Goal: Information Seeking & Learning: Learn about a topic

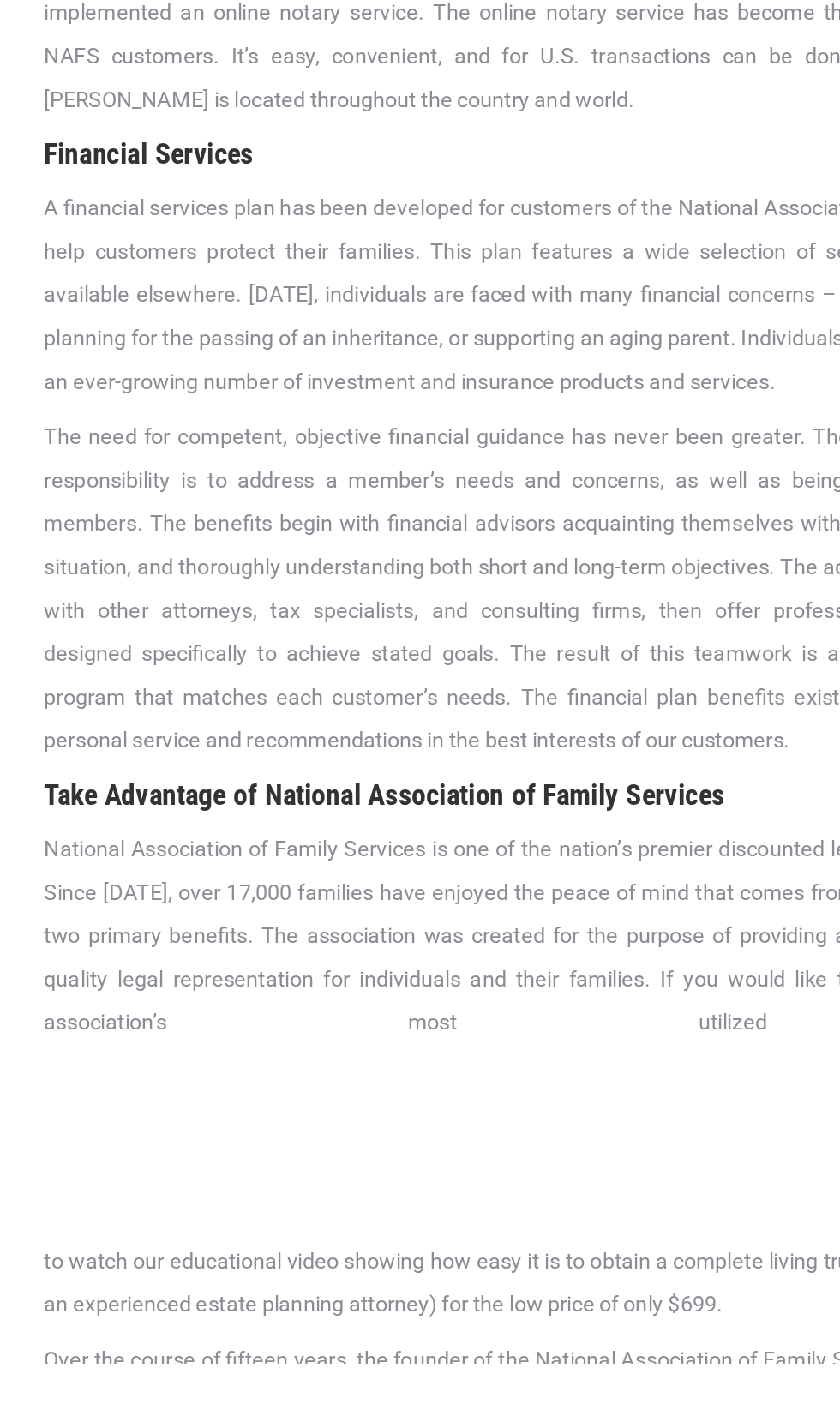
scroll to position [2674, 0]
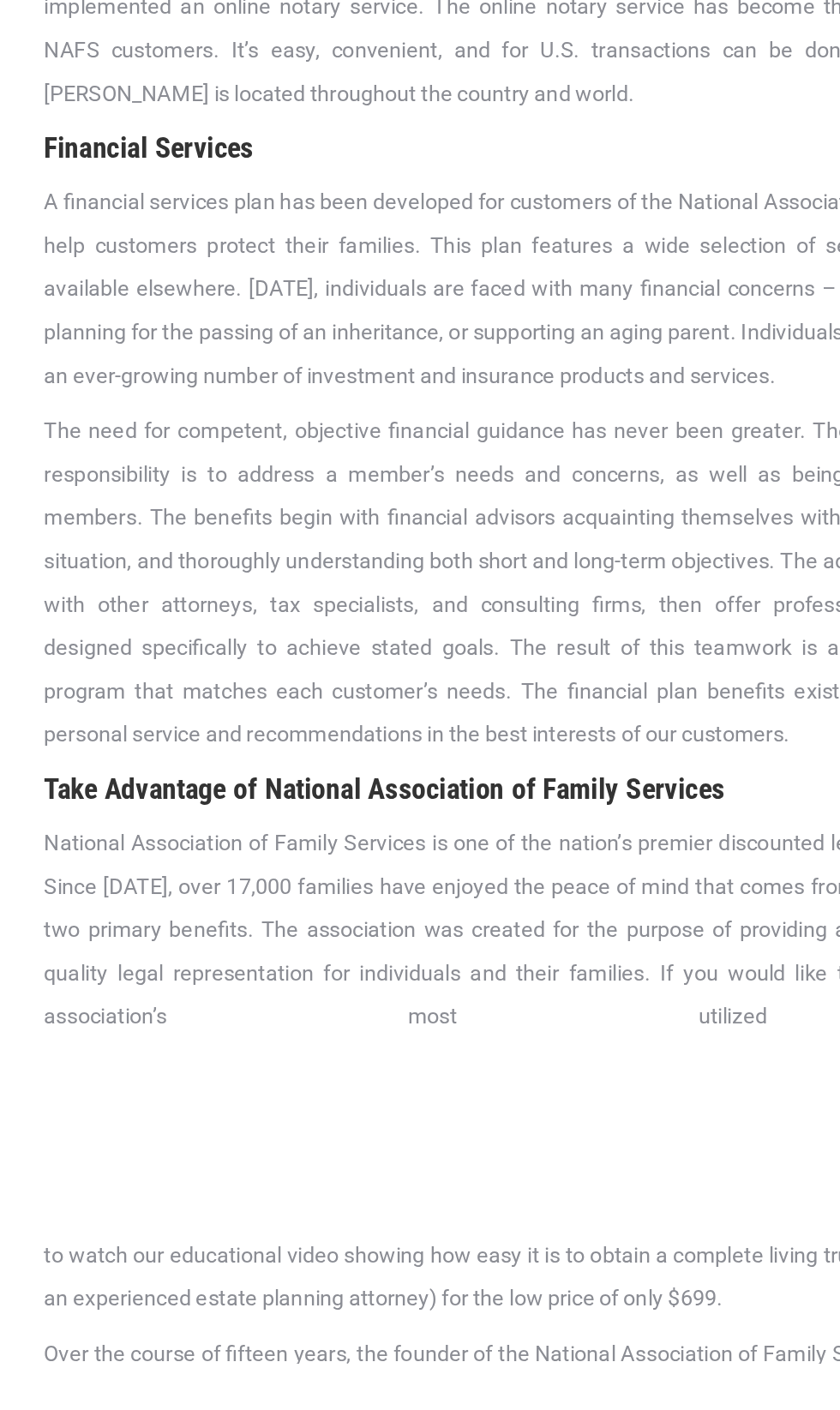
click at [380, 784] on span "The need for competent, objective financial guidance has never been greater. Th…" at bounding box center [419, 854] width 737 height 234
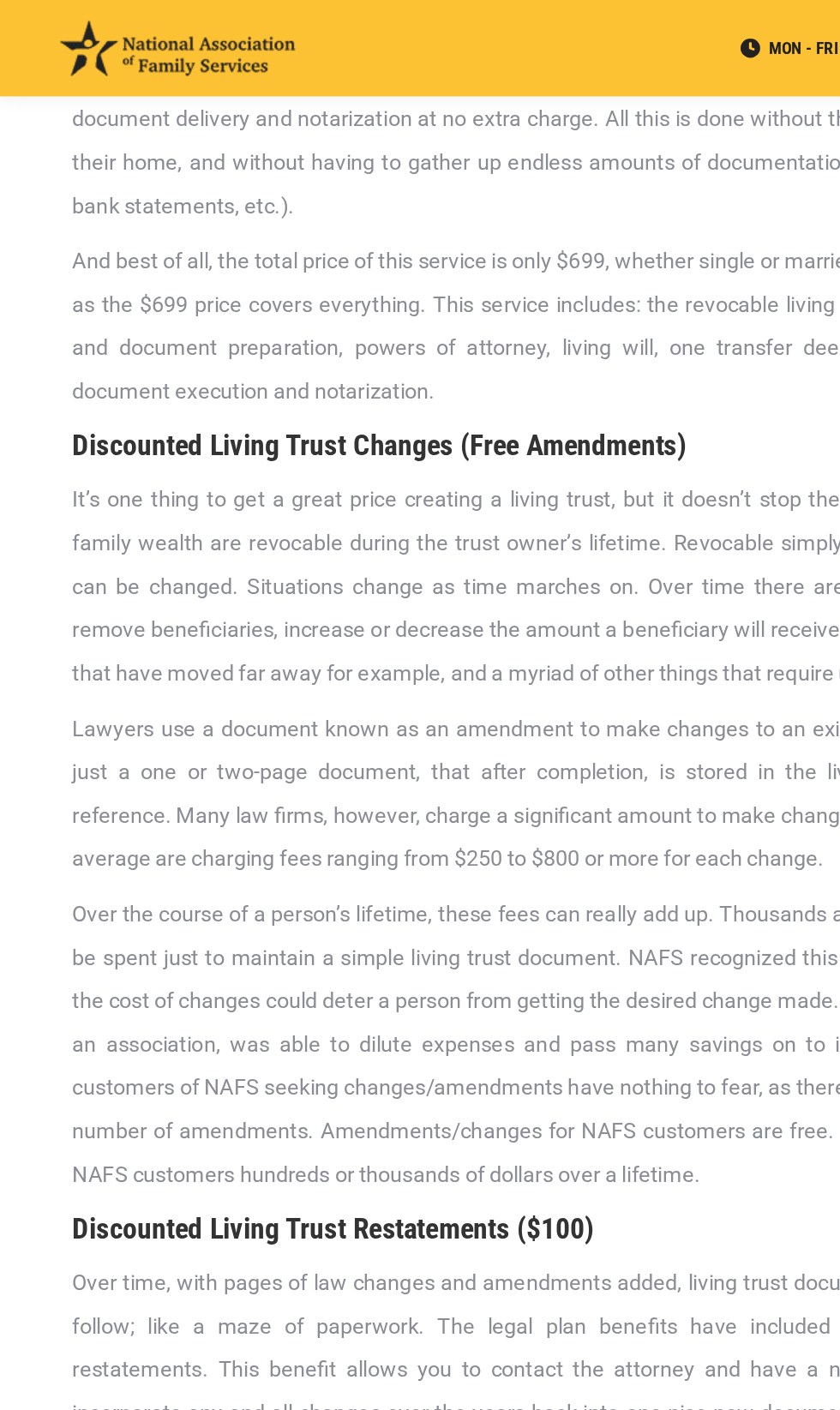
scroll to position [0, 0]
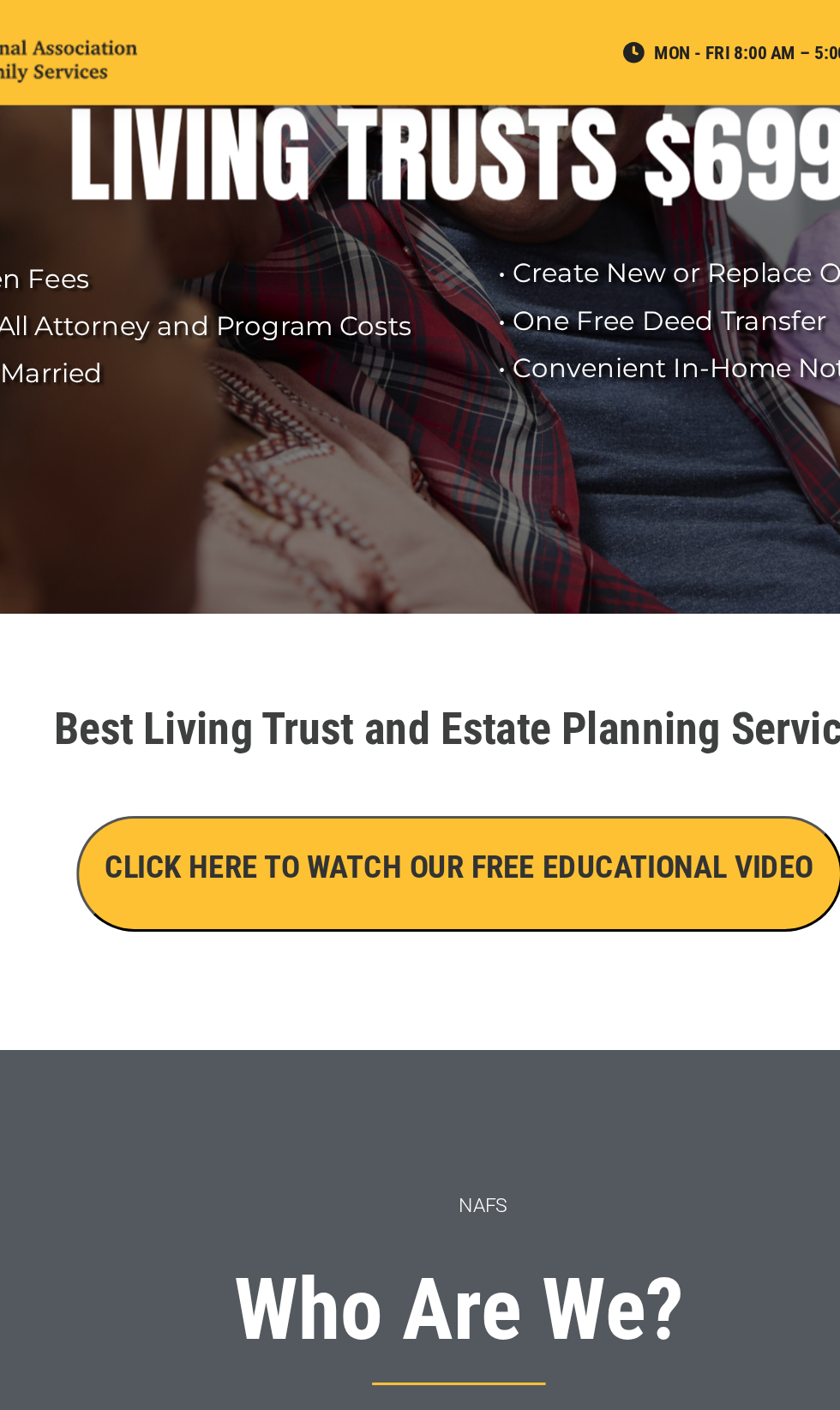
scroll to position [172, 0]
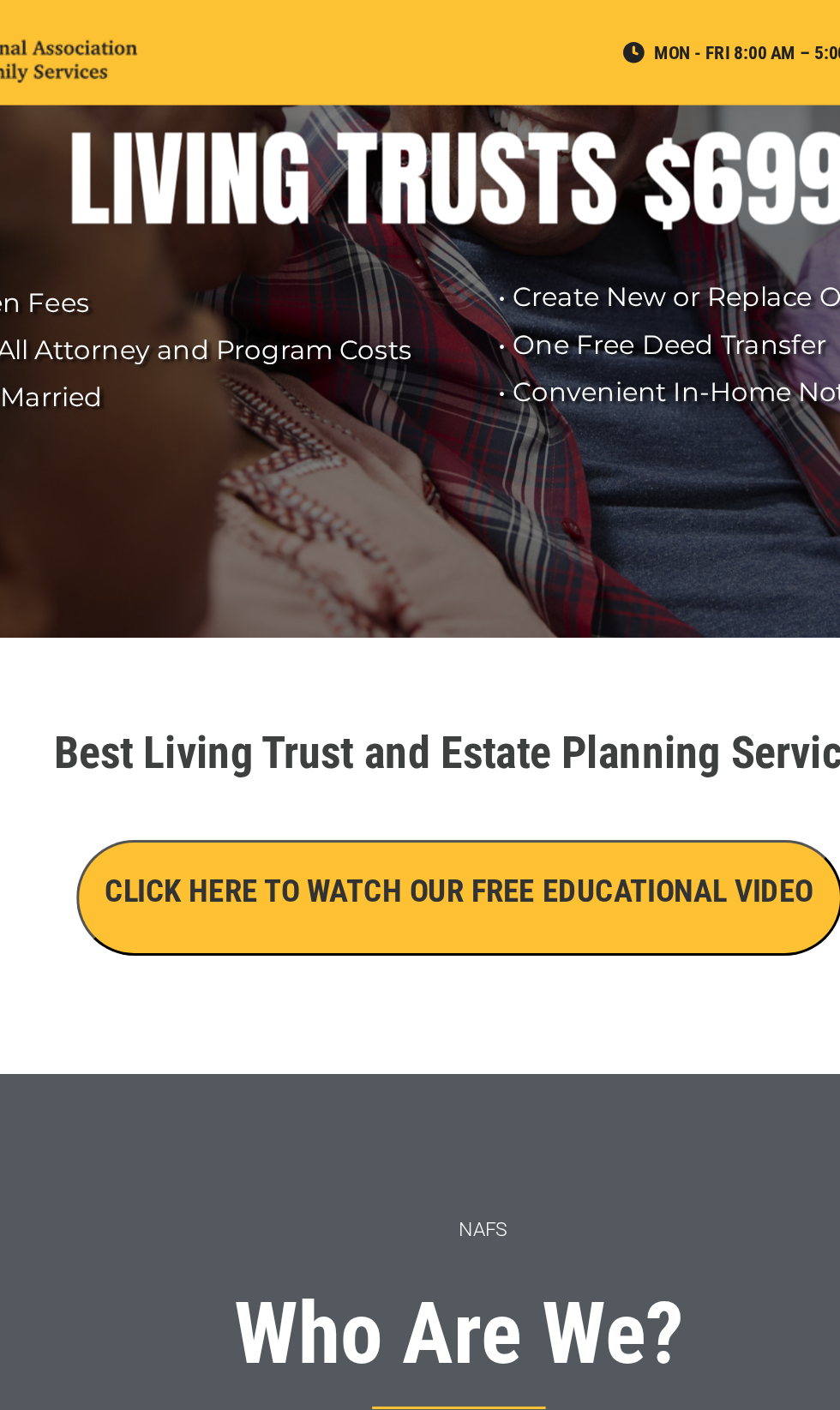
click at [335, 813] on div "NAFS" at bounding box center [420, 806] width 754 height 40
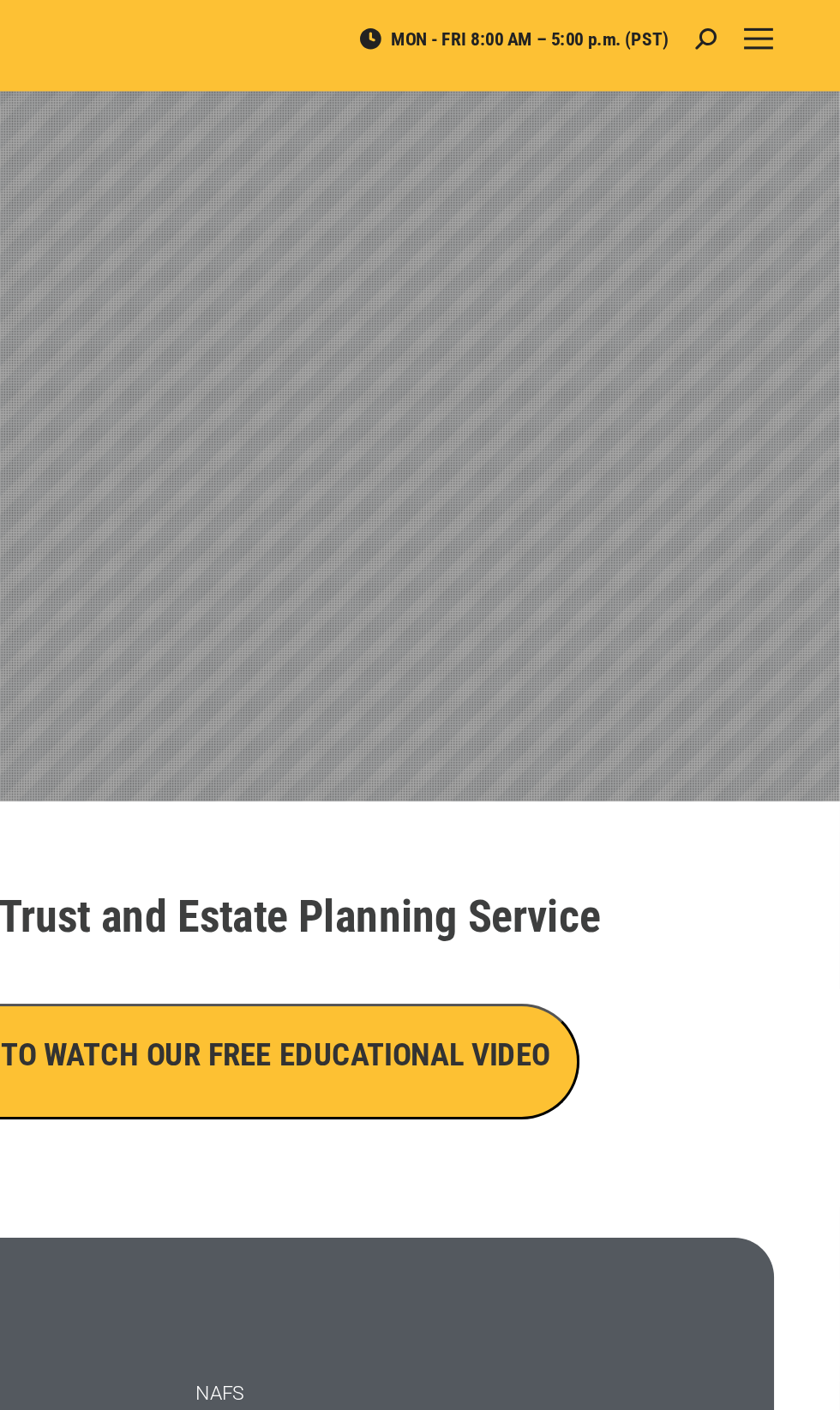
scroll to position [0, 0]
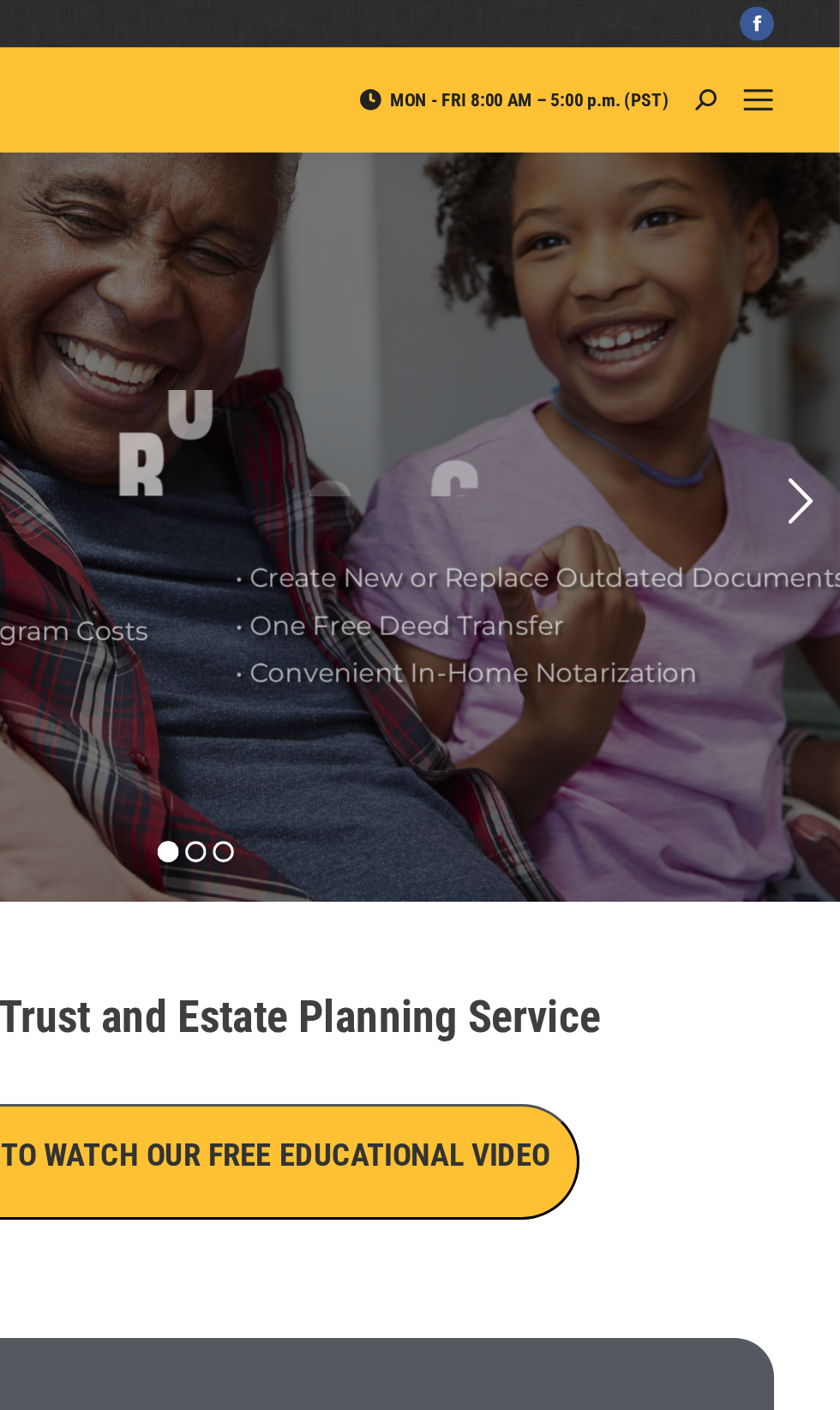
click at [829, 314] on rs-arrow at bounding box center [814, 327] width 43 height 43
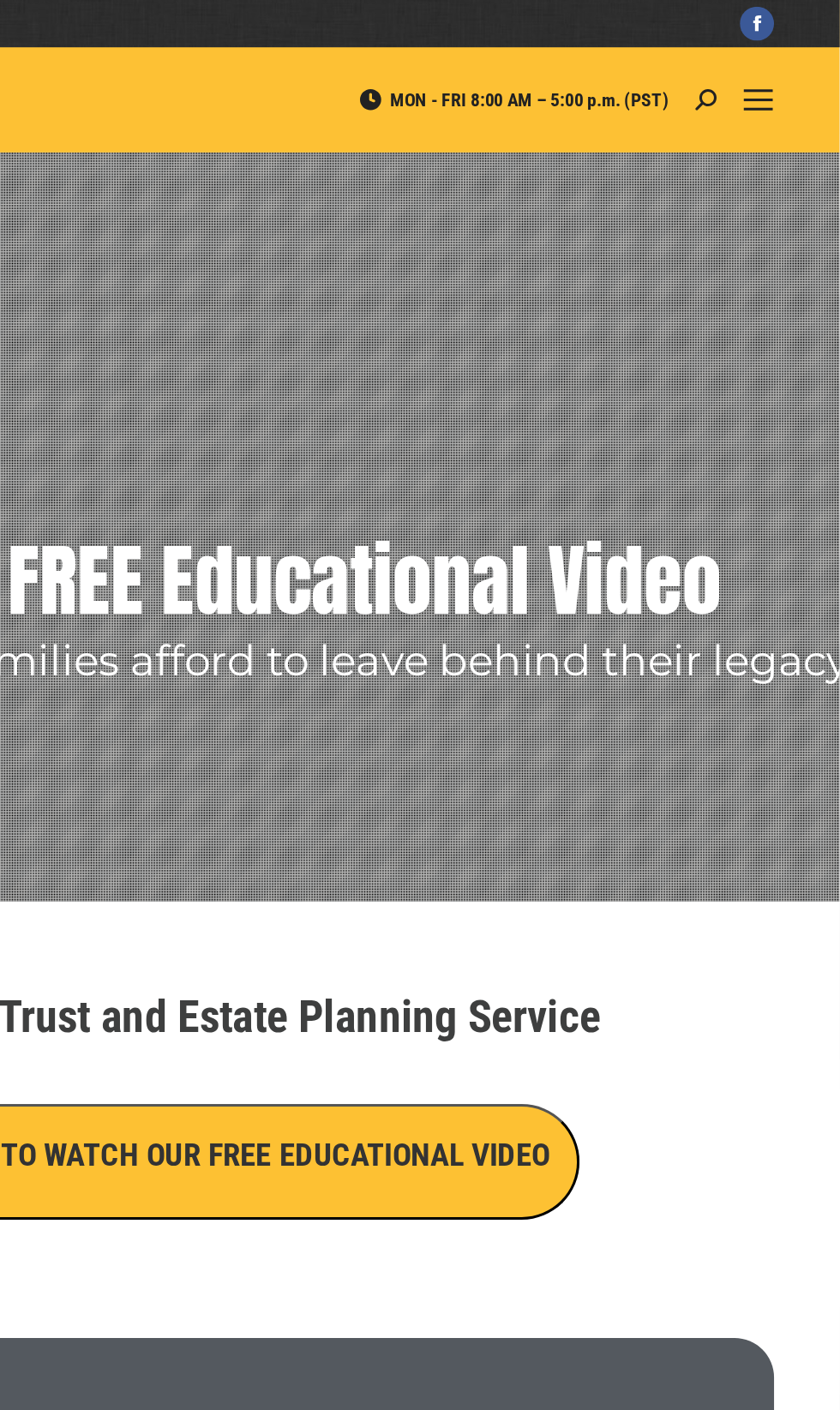
click at [764, 256] on rs-layer at bounding box center [420, 343] width 840 height 488
